Goal: Information Seeking & Learning: Learn about a topic

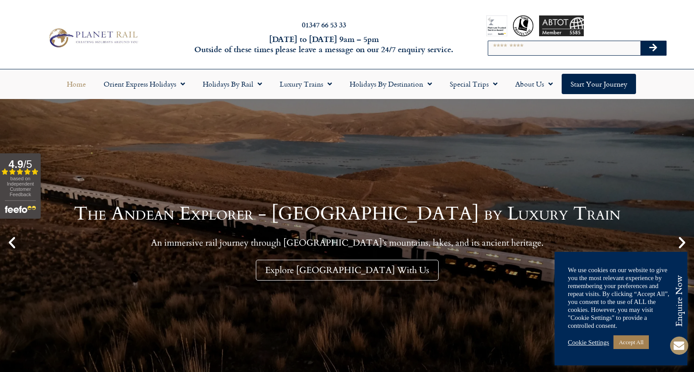
click at [342, 268] on link "Explore Peru With Us" at bounding box center [347, 270] width 183 height 21
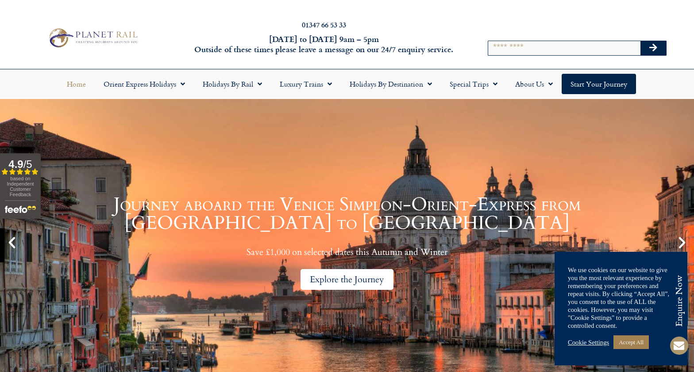
click at [369, 257] on div "Journey aboard the Venice Simplon-Orient-Express from [GEOGRAPHIC_DATA] to [GEO…" at bounding box center [346, 243] width 649 height 95
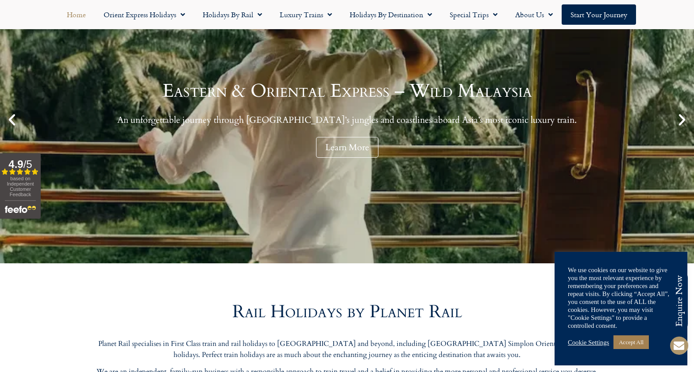
scroll to position [41, 0]
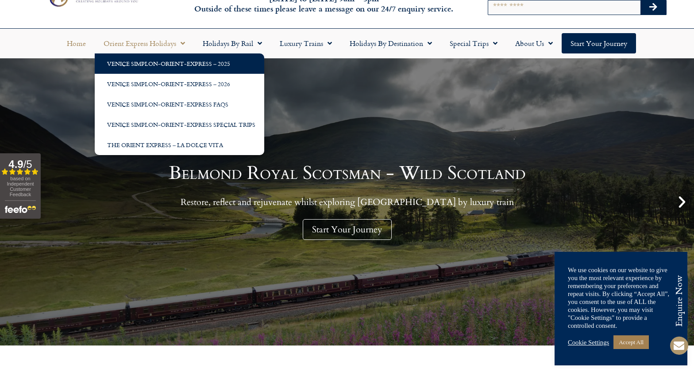
click at [171, 64] on link "Venice Simplon-Orient-Express – 2025" at bounding box center [179, 64] width 169 height 20
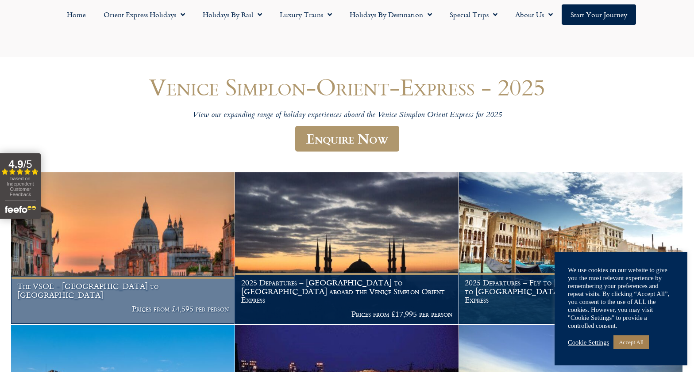
scroll to position [77, 0]
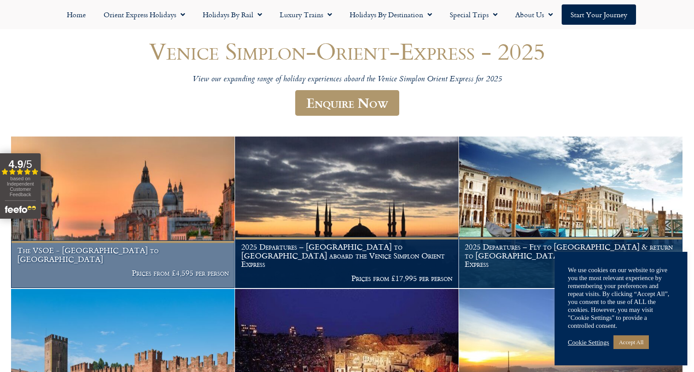
click at [192, 240] on img at bounding box center [122, 213] width 223 height 152
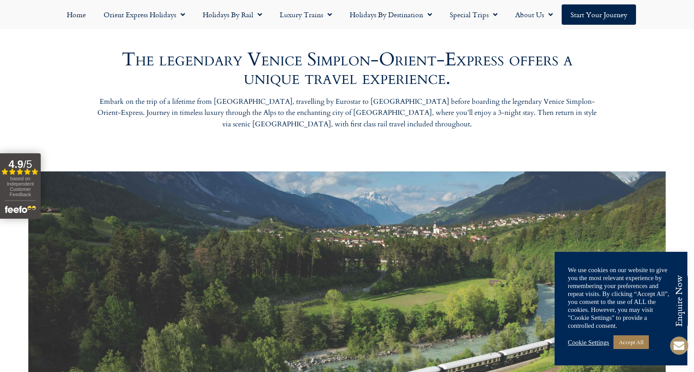
scroll to position [250, 0]
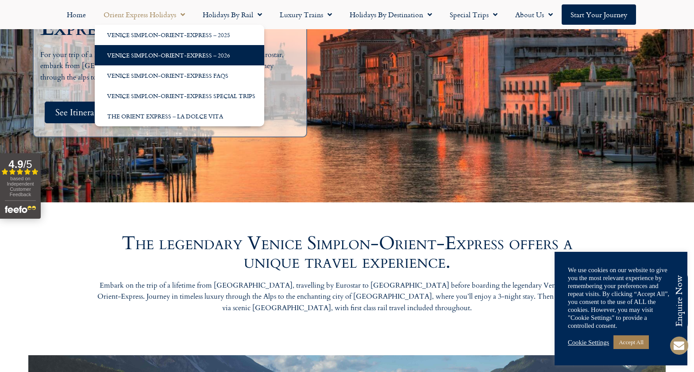
click at [166, 50] on link "Venice Simplon-Orient-Express – 2026" at bounding box center [179, 55] width 169 height 20
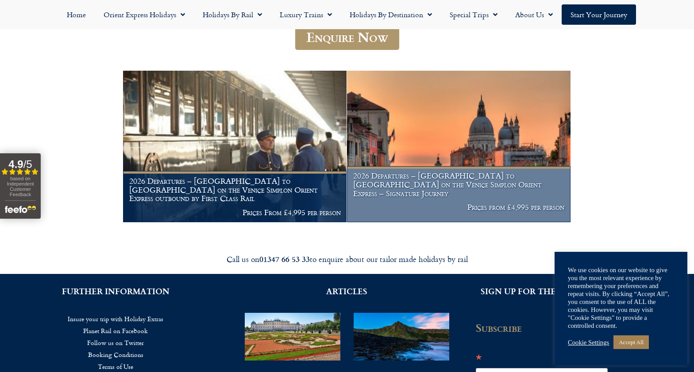
scroll to position [95, 0]
